Goal: Book appointment/travel/reservation

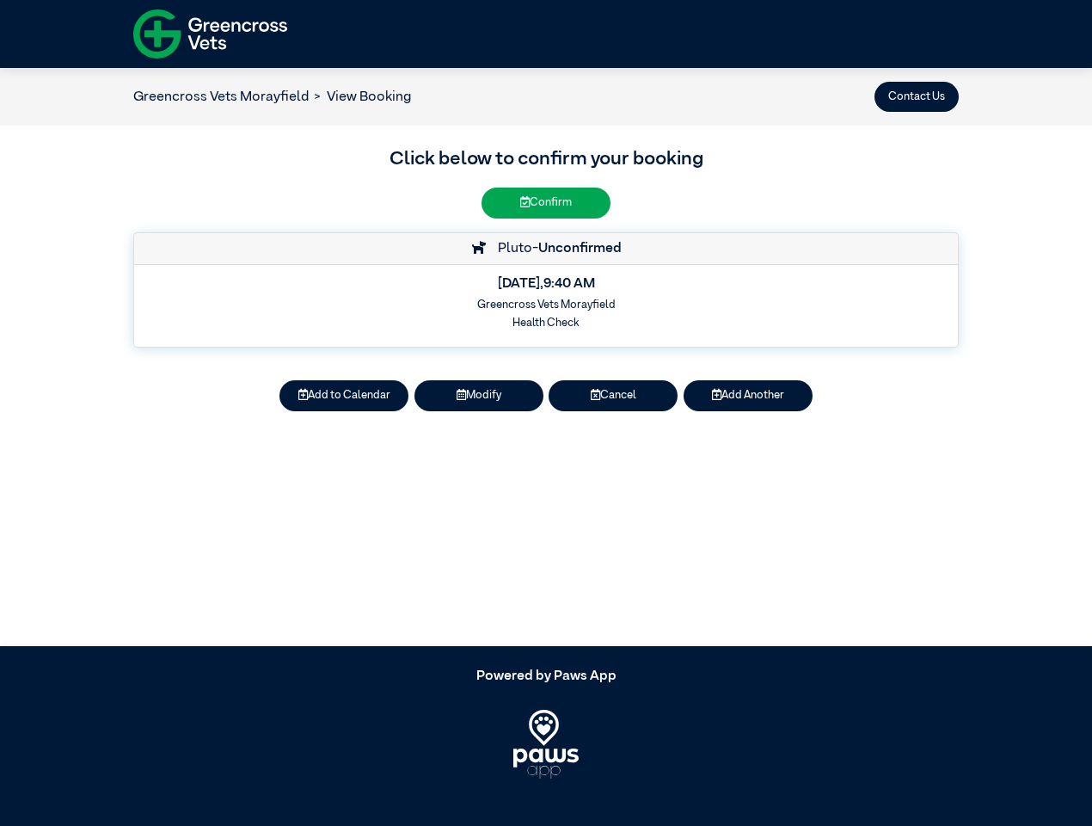
click at [917, 96] on button "Contact Us" at bounding box center [917, 97] width 84 height 30
click at [344, 396] on button "Add to Calendar" at bounding box center [344, 395] width 129 height 30
click at [479, 396] on button "Modify" at bounding box center [479, 395] width 129 height 30
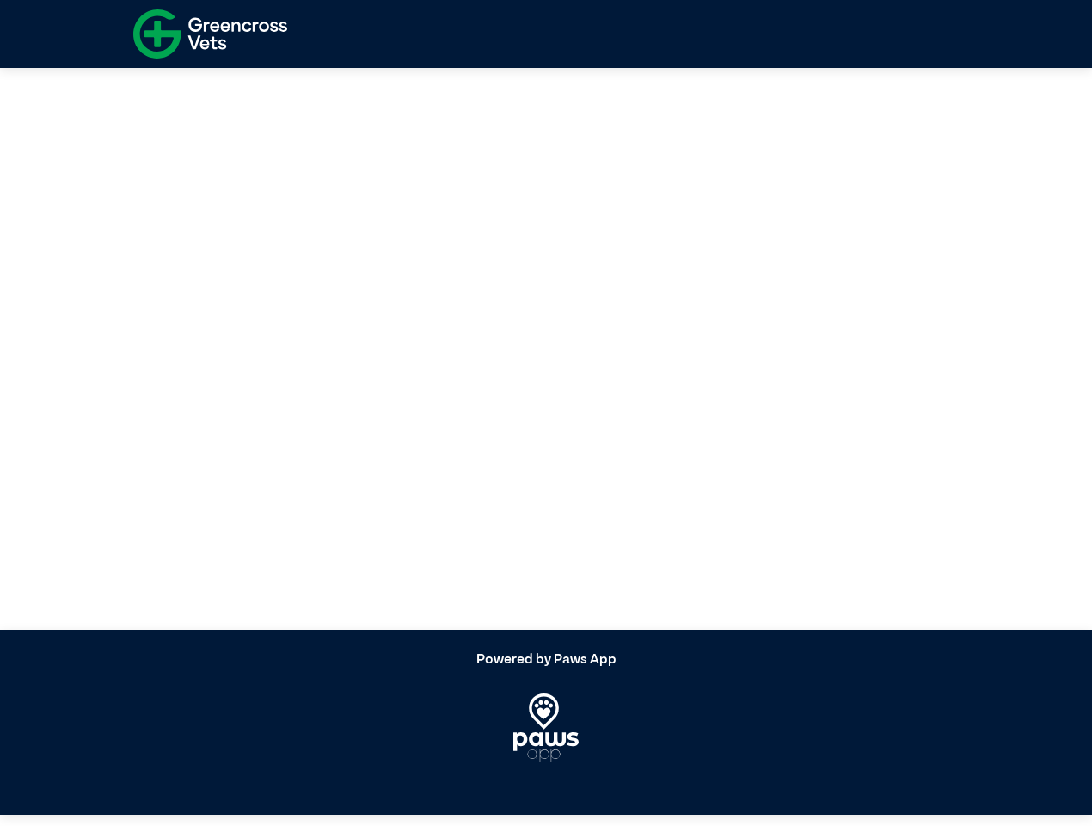
click at [613, 396] on article at bounding box center [546, 341] width 1092 height 578
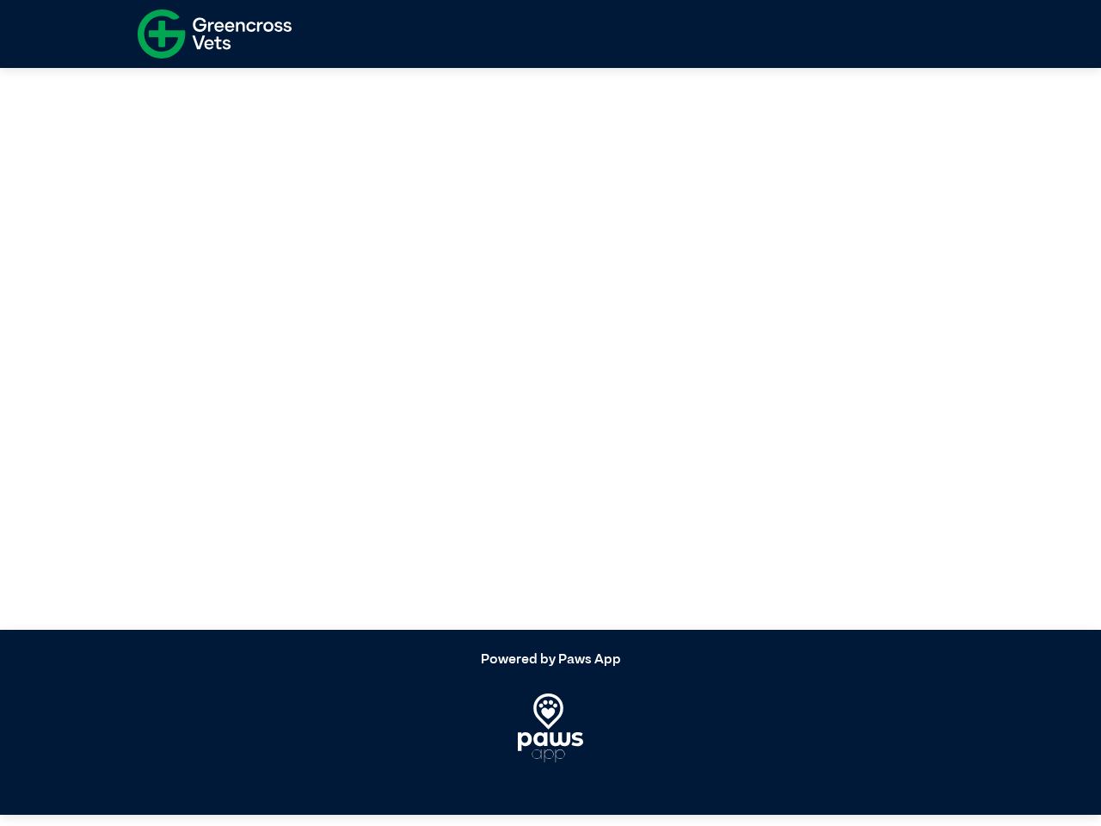
click at [748, 396] on article at bounding box center [550, 341] width 1101 height 578
